Goal: Task Accomplishment & Management: Manage account settings

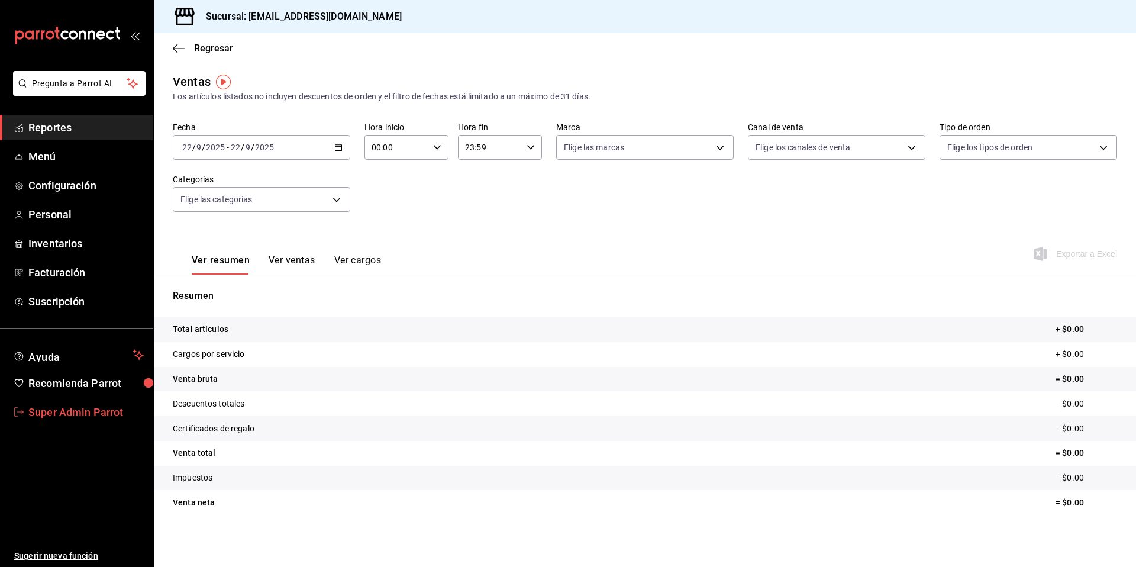
click at [102, 416] on span "Super Admin Parrot" at bounding box center [85, 412] width 115 height 16
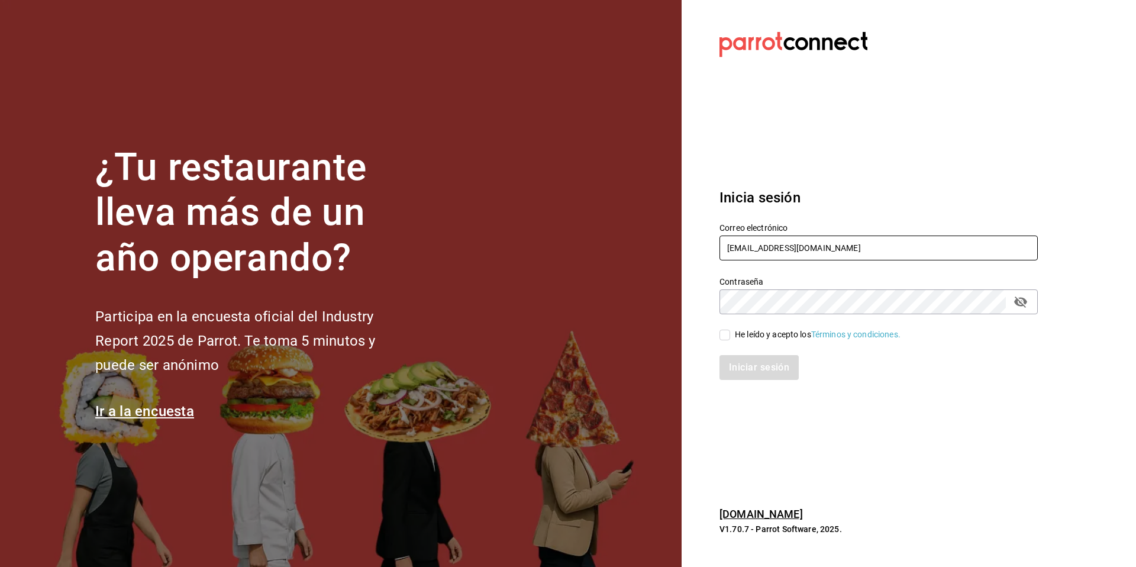
drag, startPoint x: 882, startPoint y: 248, endPoint x: 699, endPoint y: 232, distance: 184.0
click at [699, 232] on section "Datos incorrectos. Verifica que tu Correo o Contraseña estén bien escritos. Ini…" at bounding box center [873, 283] width 384 height 567
paste input "cafe@[PERSON_NAME]"
type input "[EMAIL_ADDRESS][PERSON_NAME][DOMAIN_NAME]"
click at [748, 337] on div "He leído y acepto los Términos y condiciones." at bounding box center [818, 334] width 166 height 12
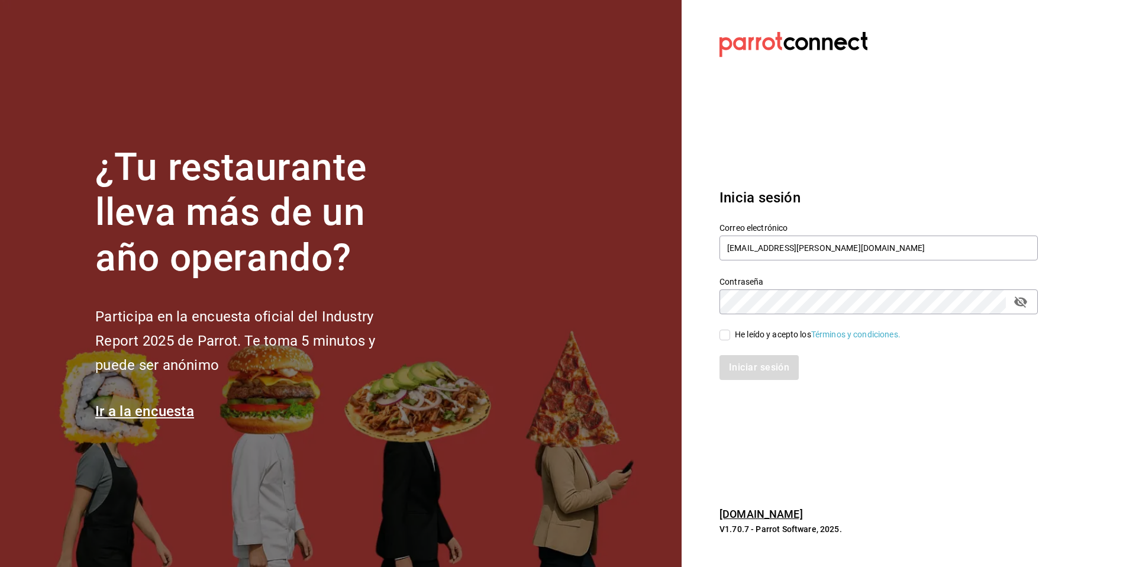
click at [730, 337] on input "He leído y acepto los Términos y condiciones." at bounding box center [724, 334] width 11 height 11
checkbox input "true"
click at [742, 360] on button "Iniciar sesión" at bounding box center [759, 367] width 80 height 25
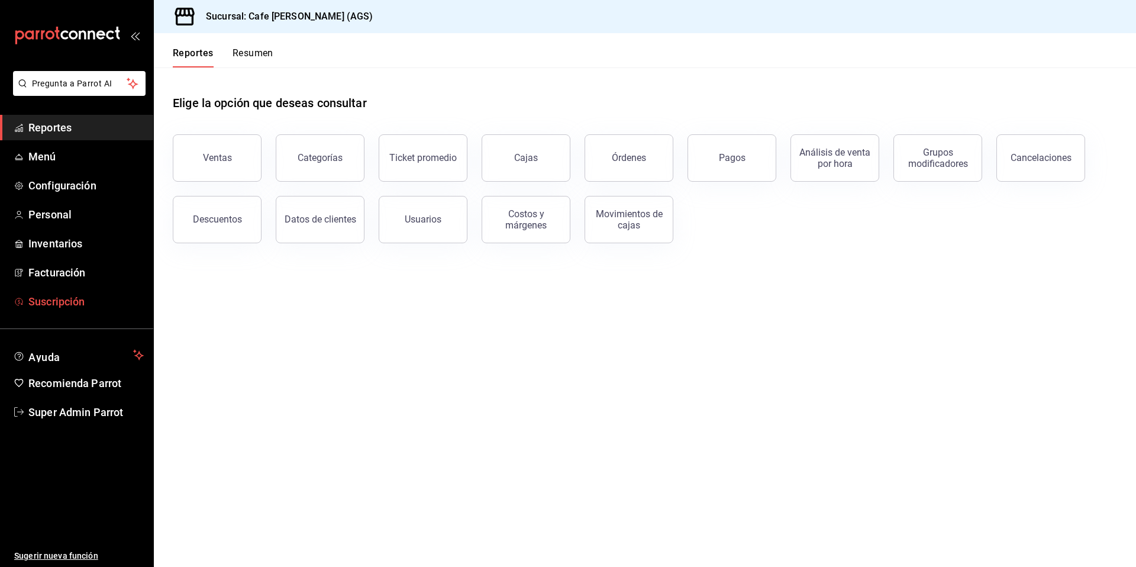
click at [62, 305] on span "Suscripción" at bounding box center [85, 301] width 115 height 16
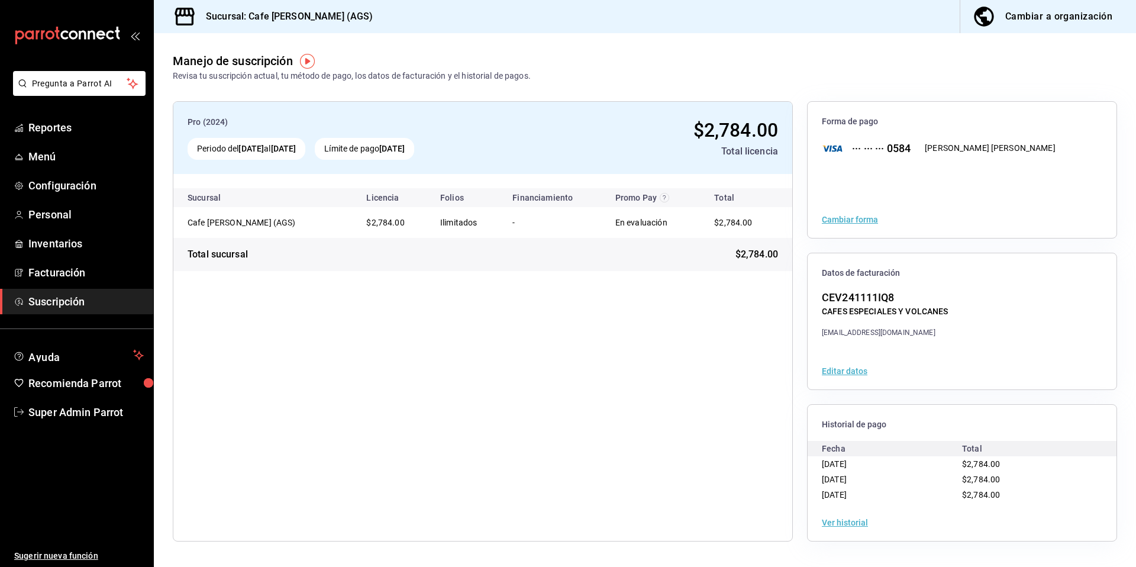
click at [835, 527] on div "Ver historial" at bounding box center [961, 522] width 309 height 37
click at [838, 525] on button "Ver historial" at bounding box center [845, 522] width 46 height 8
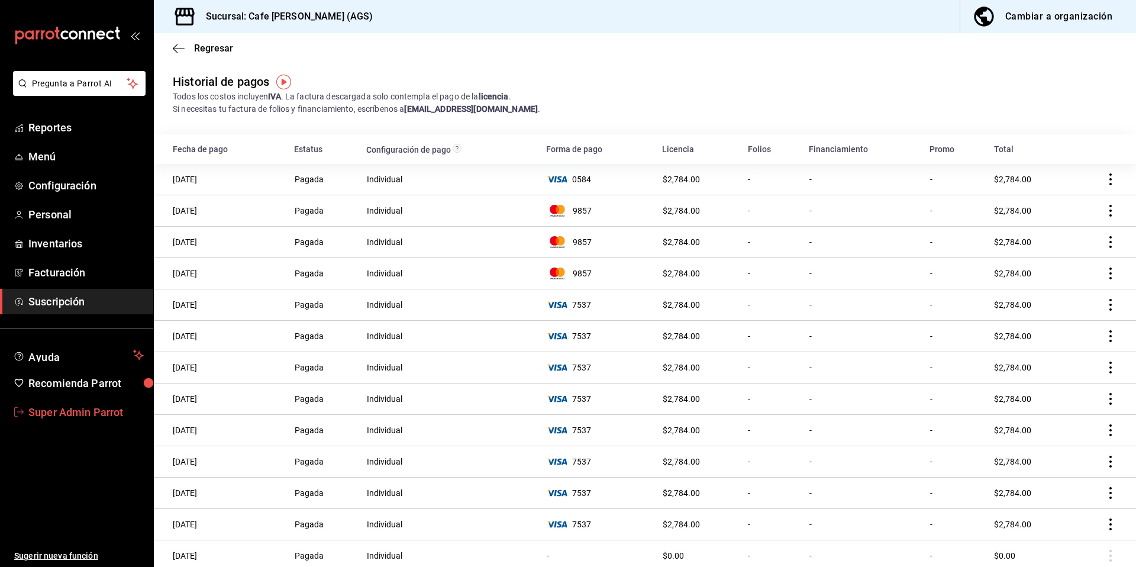
click at [89, 421] on link "Super Admin Parrot" at bounding box center [76, 411] width 153 height 25
